Goal: Task Accomplishment & Management: Use online tool/utility

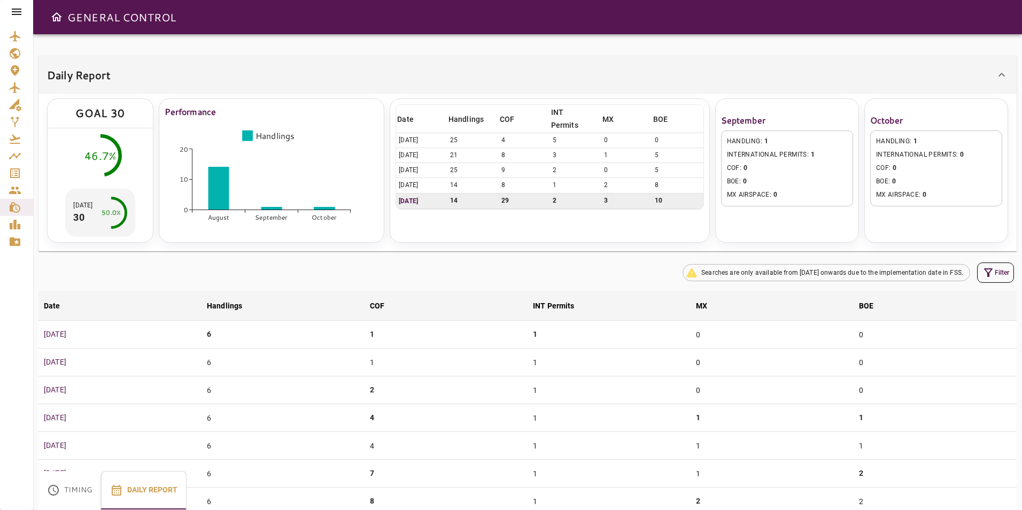
click at [17, 5] on icon at bounding box center [16, 11] width 13 height 13
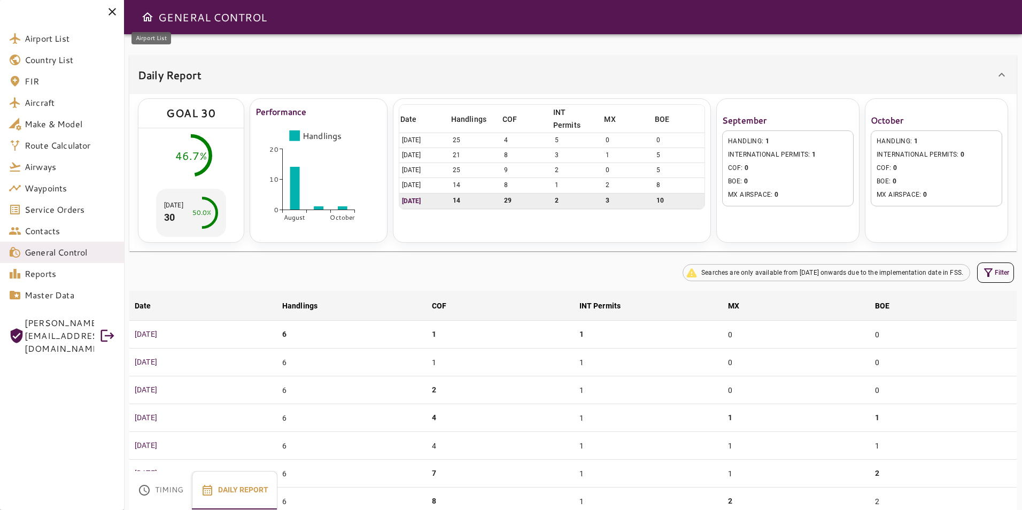
click at [74, 42] on span "Airport List" at bounding box center [70, 38] width 91 height 13
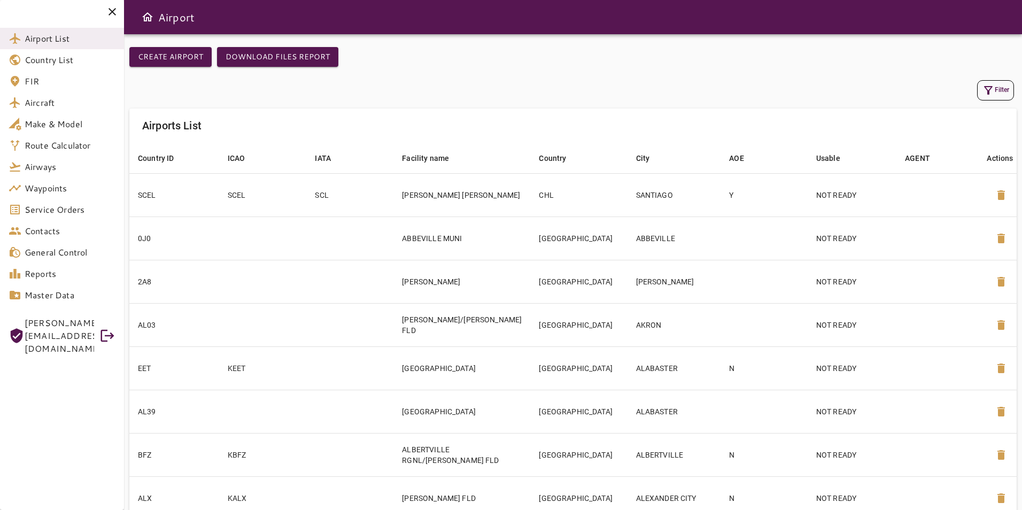
click at [1006, 94] on button "Filter" at bounding box center [995, 90] width 37 height 20
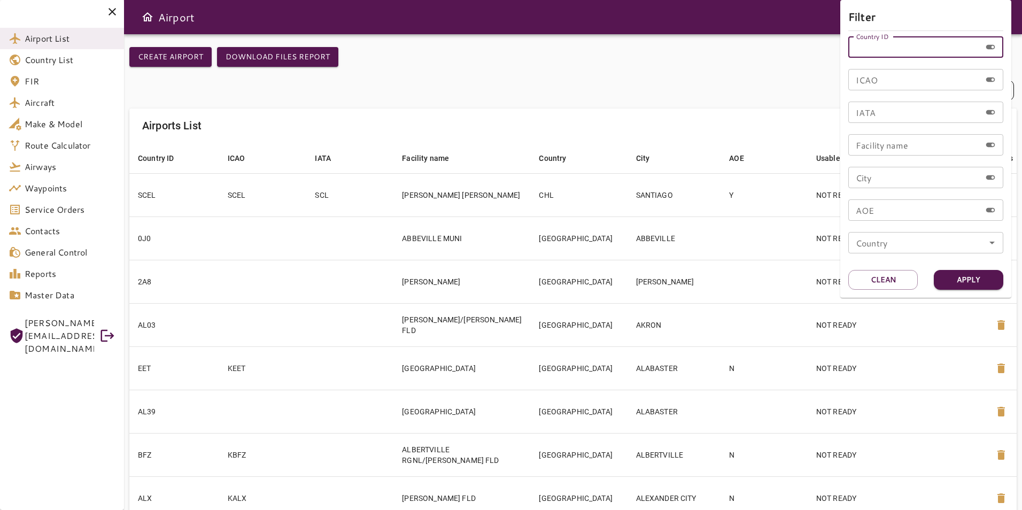
click at [885, 41] on div "Country ID Country ID" at bounding box center [925, 46] width 155 height 21
type input "***"
drag, startPoint x: 884, startPoint y: 44, endPoint x: 851, endPoint y: 52, distance: 34.6
click at [851, 52] on input "***" at bounding box center [914, 46] width 133 height 21
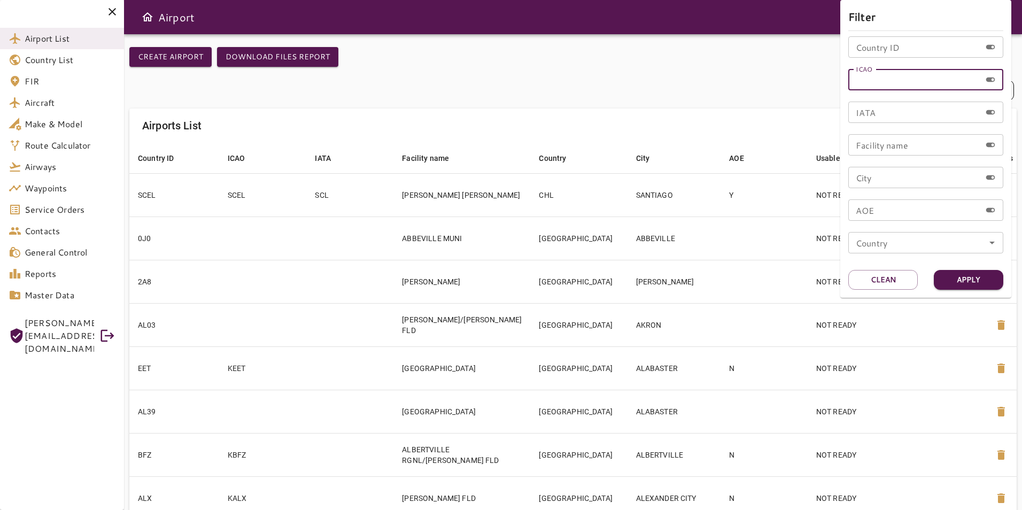
click at [868, 76] on div "ICAO ICAO" at bounding box center [925, 79] width 155 height 21
type input "****"
click at [985, 281] on button "Apply" at bounding box center [967, 280] width 69 height 20
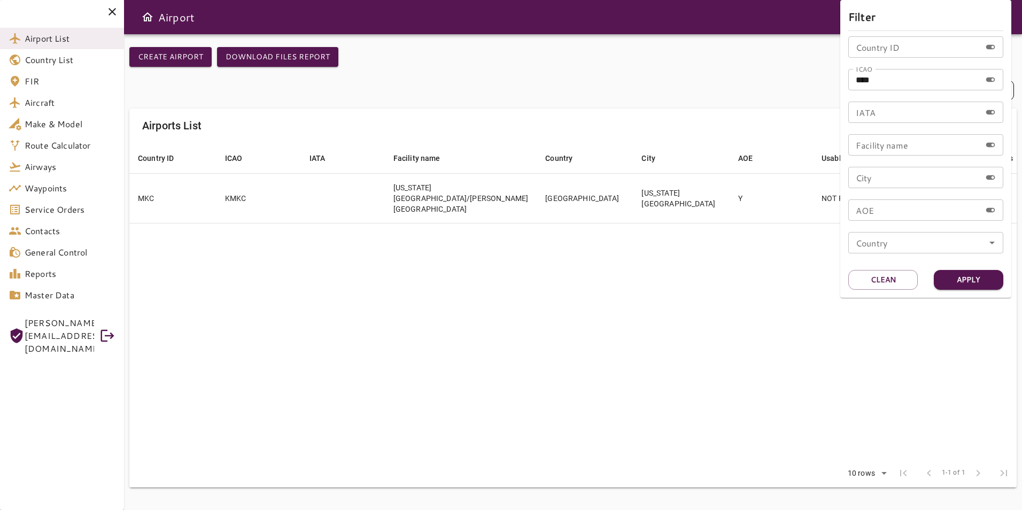
click at [703, 298] on div at bounding box center [511, 255] width 1022 height 510
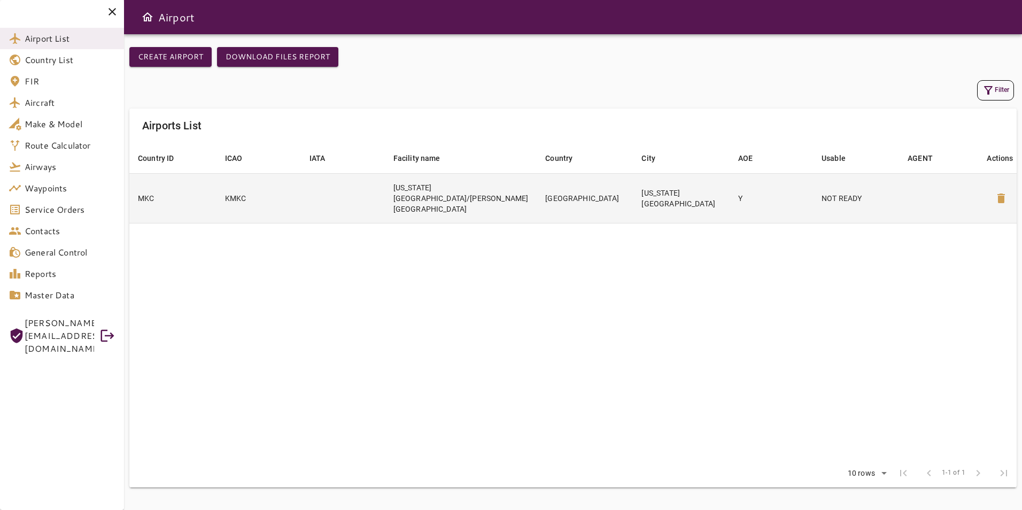
click at [961, 205] on td at bounding box center [942, 198] width 87 height 50
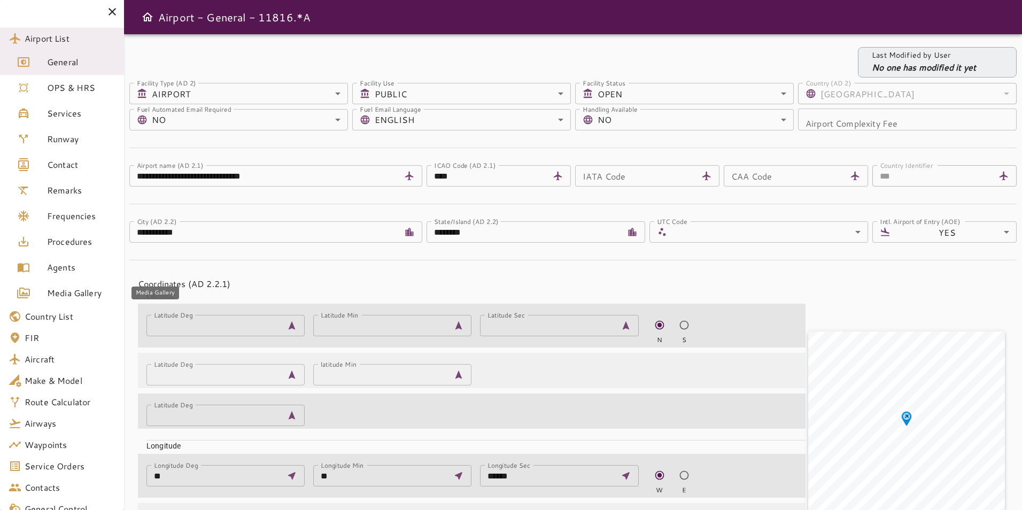
click at [89, 294] on span "Media Gallery" at bounding box center [81, 292] width 68 height 13
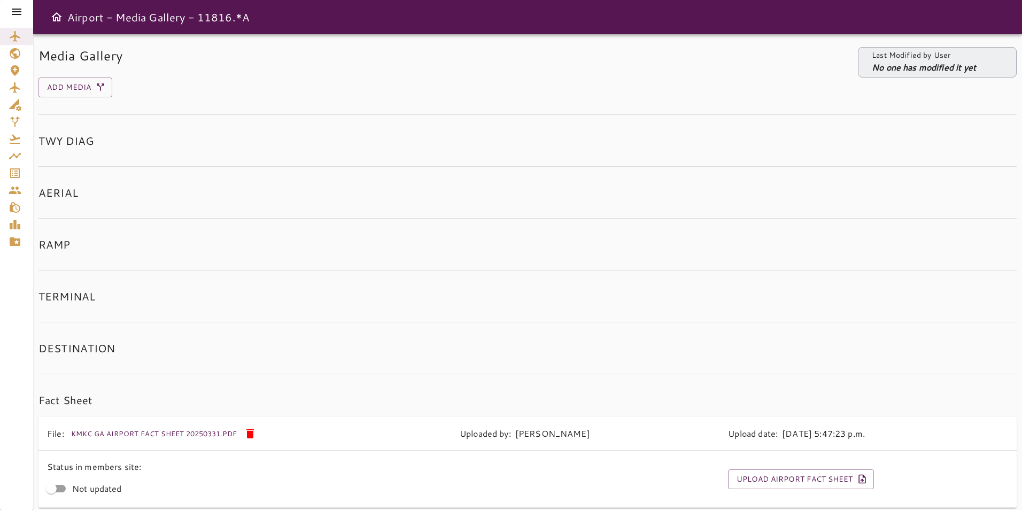
scroll to position [45, 0]
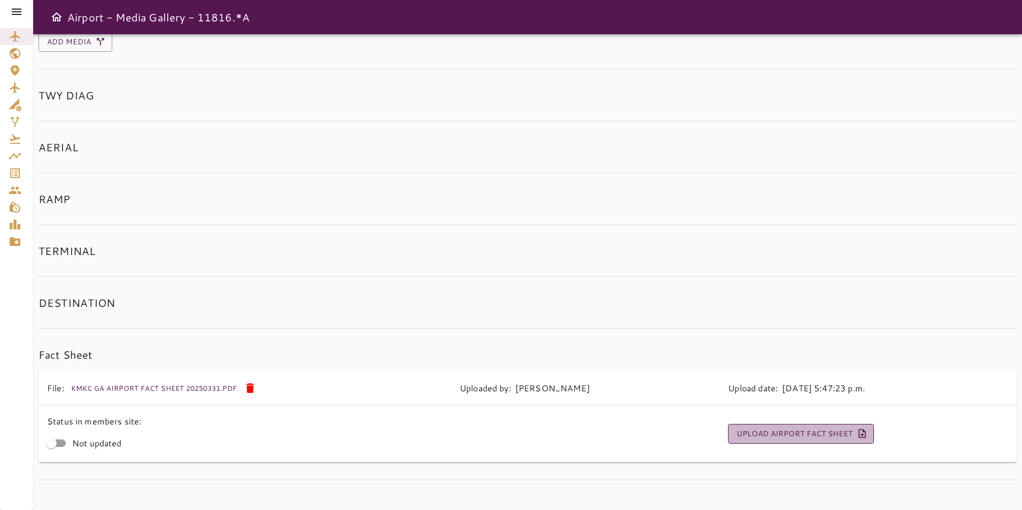
click at [770, 425] on button "Upload Airport Fact Sheet" at bounding box center [801, 434] width 146 height 20
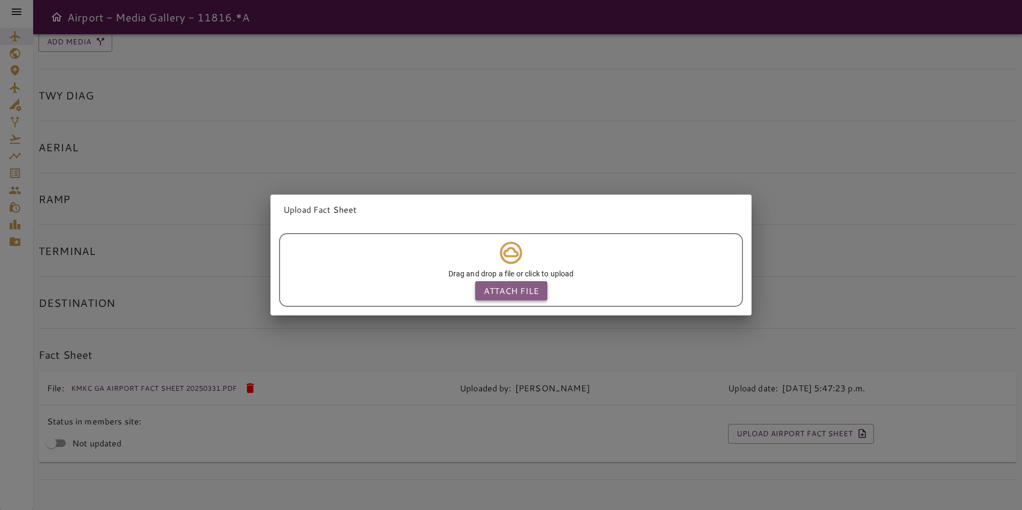
click at [505, 284] on p "Attach file" at bounding box center [511, 290] width 55 height 13
click at [0, 0] on input "Attach file" at bounding box center [0, 0] width 0 height 0
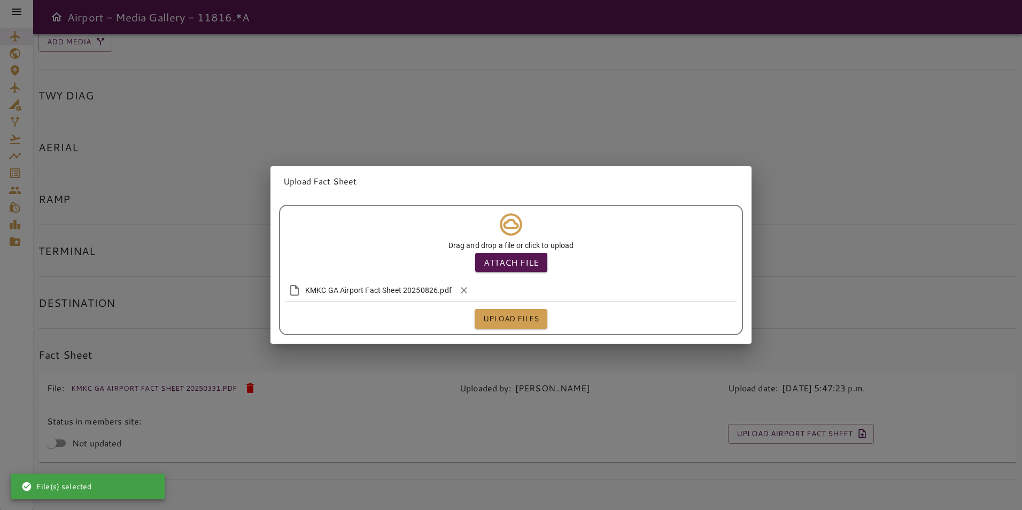
click at [497, 313] on button "Upload files" at bounding box center [510, 319] width 73 height 20
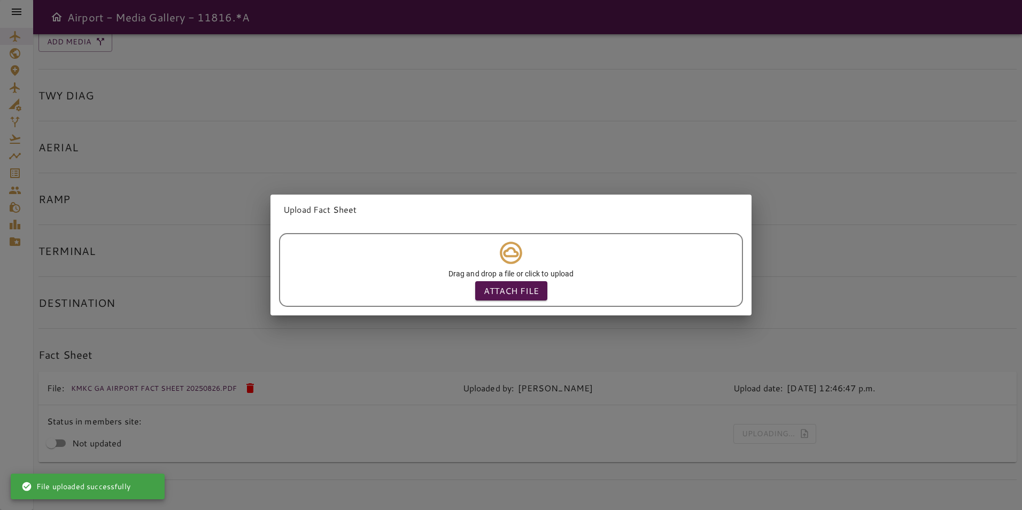
click at [502, 426] on div "Upload Fact Sheet Drag and drop a file or click to upload Attach file" at bounding box center [511, 255] width 1022 height 510
